Goal: Find specific page/section: Find specific page/section

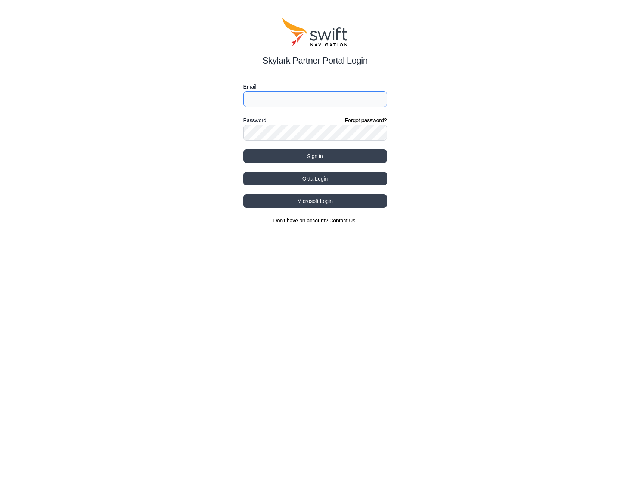
click at [331, 99] on input "Email" at bounding box center [315, 99] width 143 height 16
click at [0, 242] on com-1password-button at bounding box center [0, 242] width 0 height 0
type input "[PERSON_NAME][EMAIL_ADDRESS][DOMAIN_NAME]"
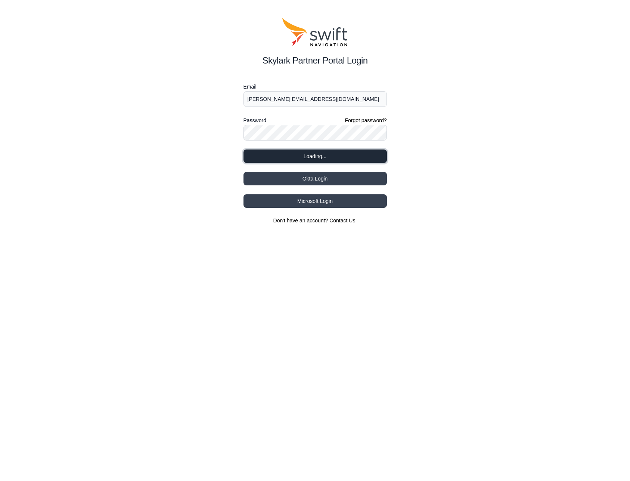
click at [312, 153] on button "Loading..." at bounding box center [315, 155] width 143 height 13
select select
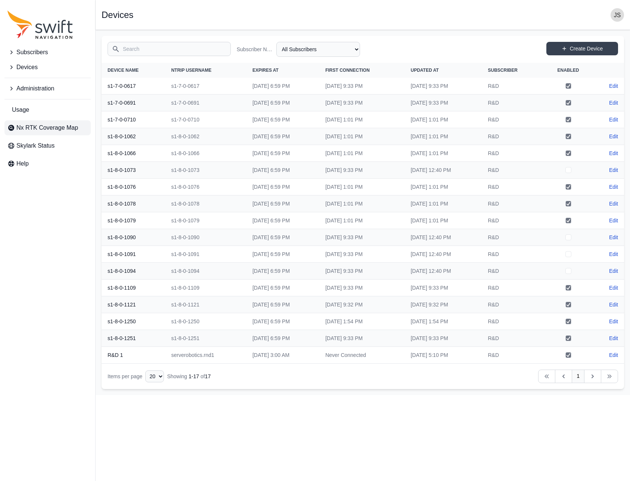
click at [40, 133] on link "Nx RTK Coverage Map" at bounding box center [47, 127] width 86 height 15
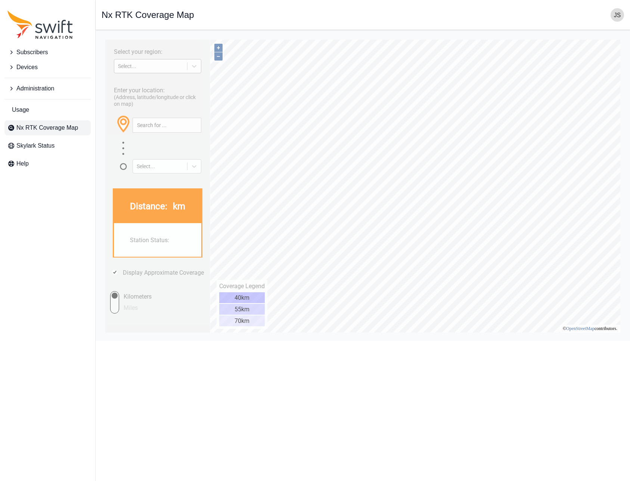
click at [162, 69] on div "Select..." at bounding box center [150, 66] width 65 height 6
click at [152, 93] on div "[GEOGRAPHIC_DATA]" at bounding box center [157, 96] width 87 height 12
